Goal: Find specific page/section: Find specific page/section

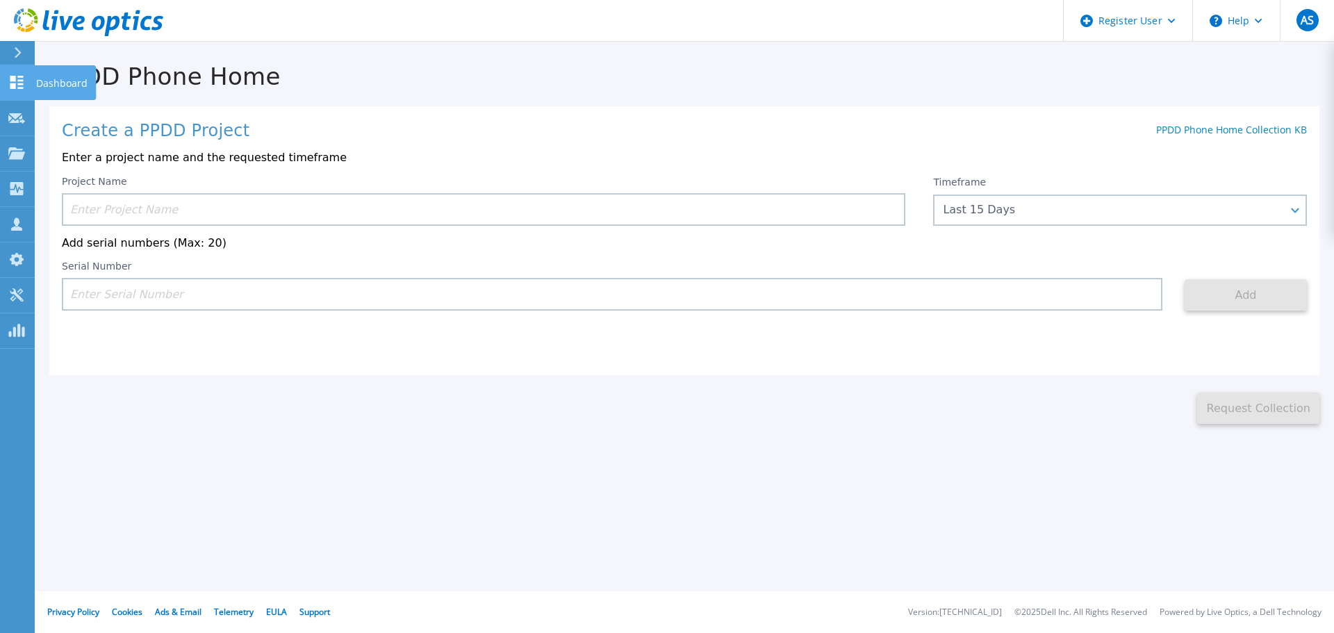
click at [14, 71] on link "Dashboard Dashboard" at bounding box center [17, 82] width 35 height 35
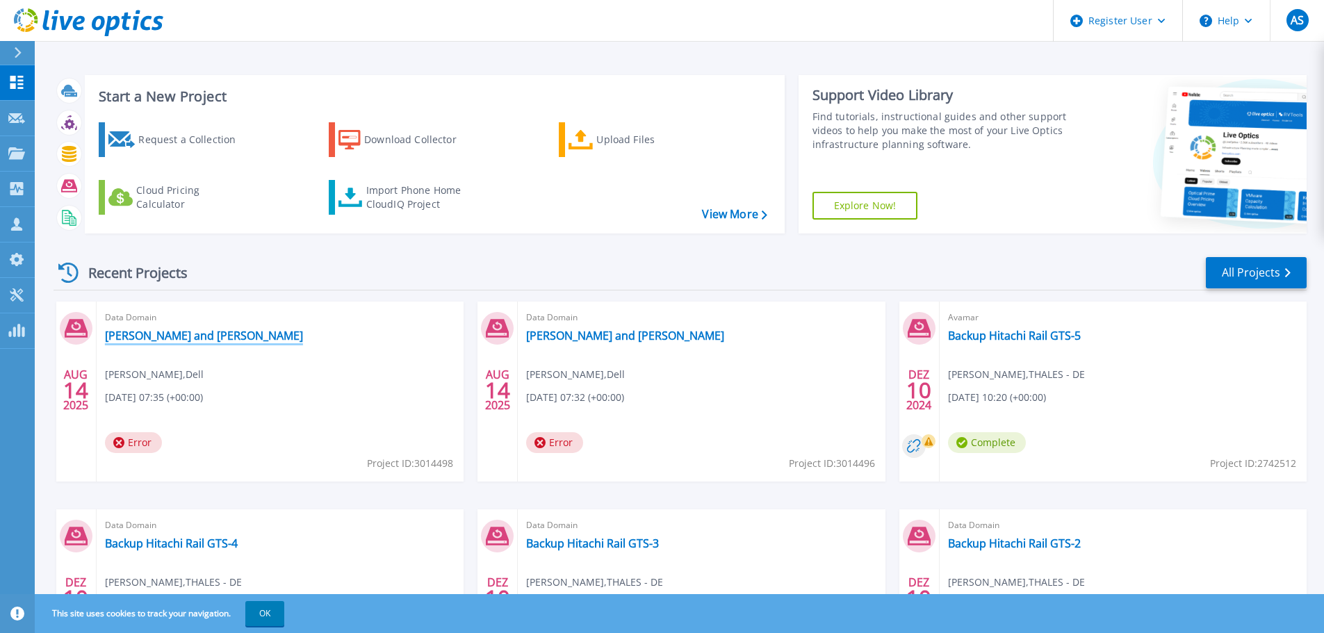
click at [123, 336] on link "[PERSON_NAME] and [PERSON_NAME]" at bounding box center [204, 336] width 198 height 14
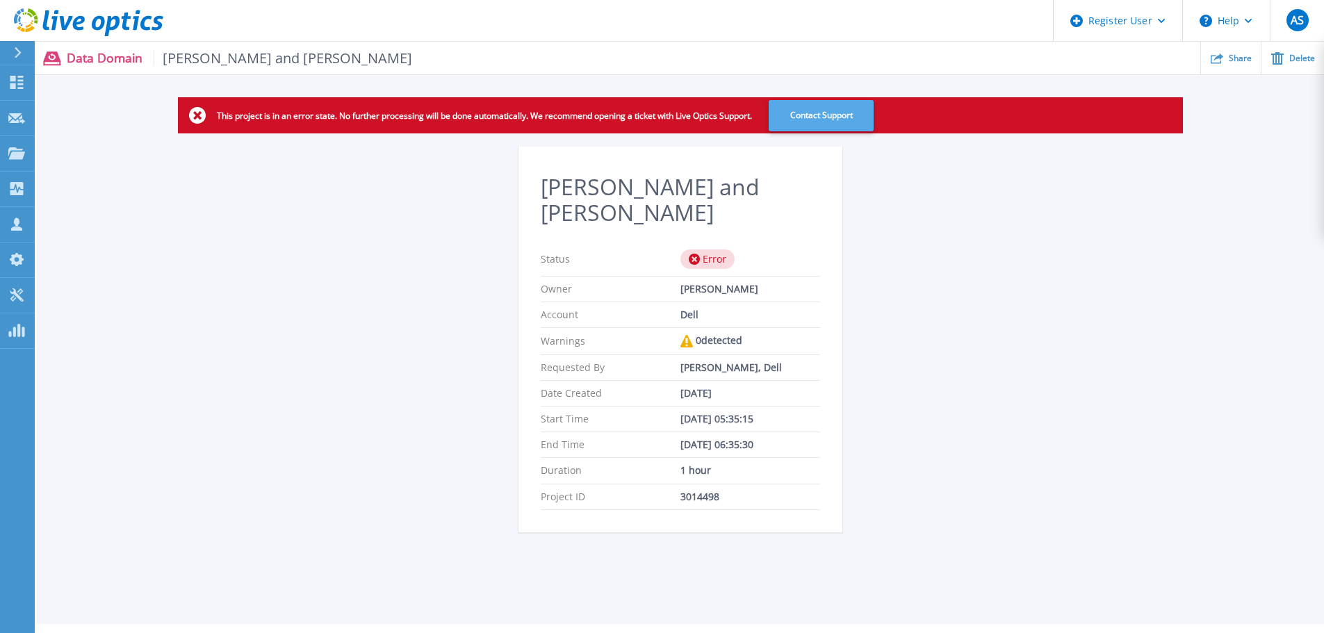
click at [833, 110] on button "Contact Support" at bounding box center [821, 115] width 105 height 31
drag, startPoint x: 731, startPoint y: 468, endPoint x: 669, endPoint y: 473, distance: 62.7
click at [669, 484] on div "Project ID 3014498" at bounding box center [680, 497] width 279 height 26
copy div "3014498"
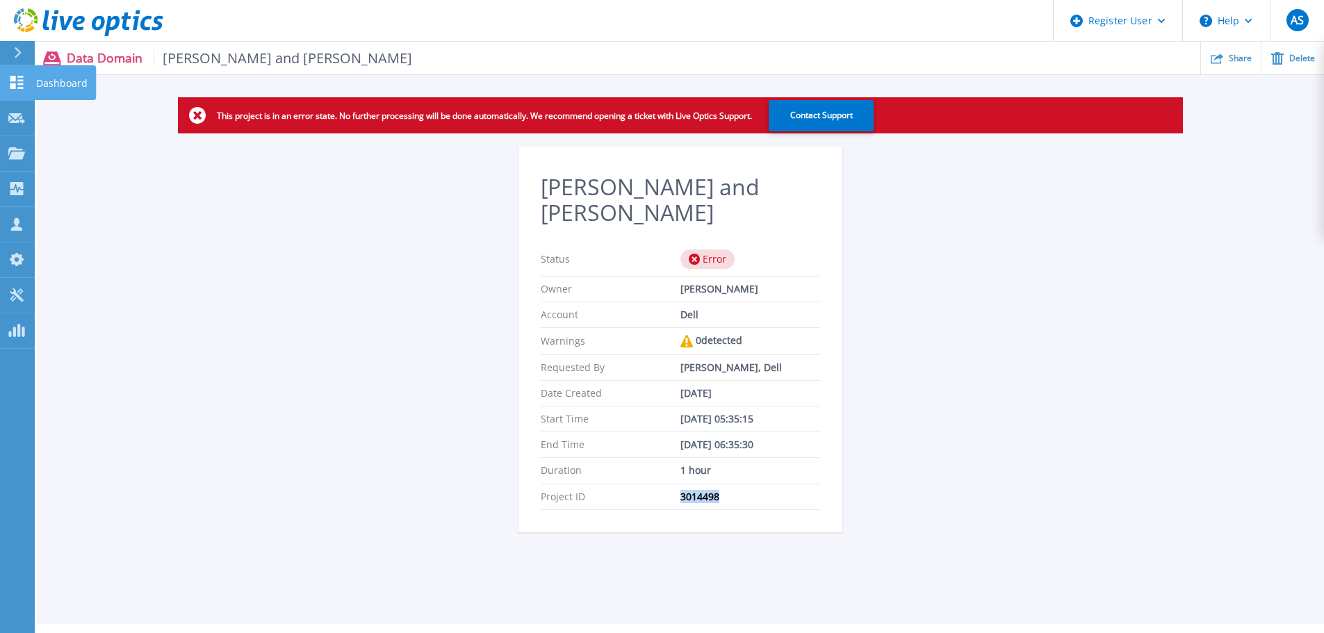
click at [14, 76] on icon at bounding box center [16, 82] width 17 height 13
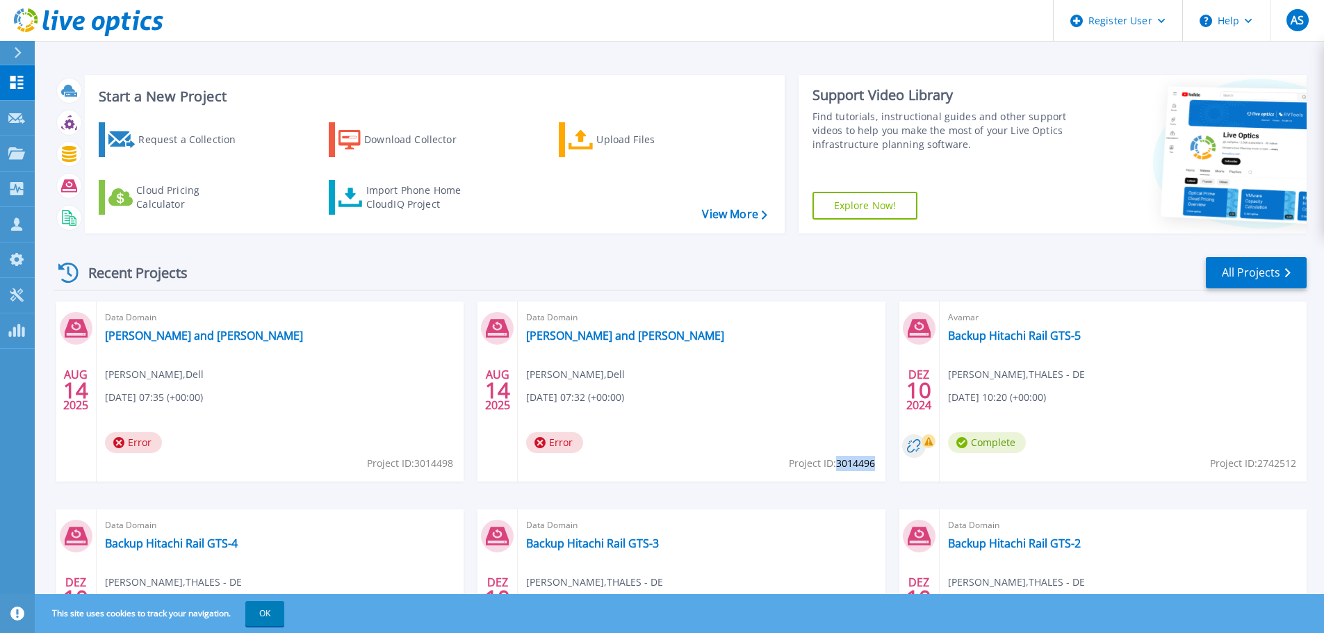
drag, startPoint x: 874, startPoint y: 467, endPoint x: 836, endPoint y: 467, distance: 37.5
click at [453, 467] on span "Project ID: 3014496" at bounding box center [410, 463] width 86 height 15
copy span "3014496"
click at [566, 338] on link "[PERSON_NAME] and [PERSON_NAME]" at bounding box center [625, 336] width 198 height 14
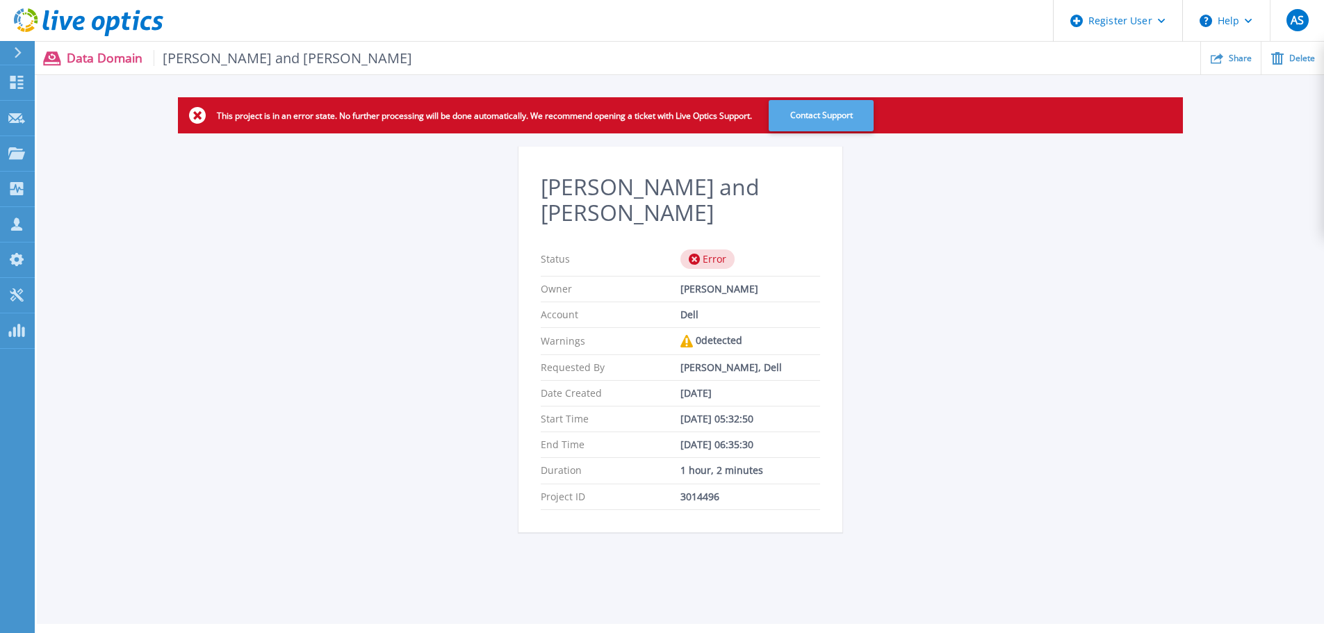
click at [803, 114] on button "Contact Support" at bounding box center [821, 115] width 105 height 31
click at [10, 72] on link "Dashboard Dashboard" at bounding box center [17, 82] width 35 height 35
